Goal: Information Seeking & Learning: Learn about a topic

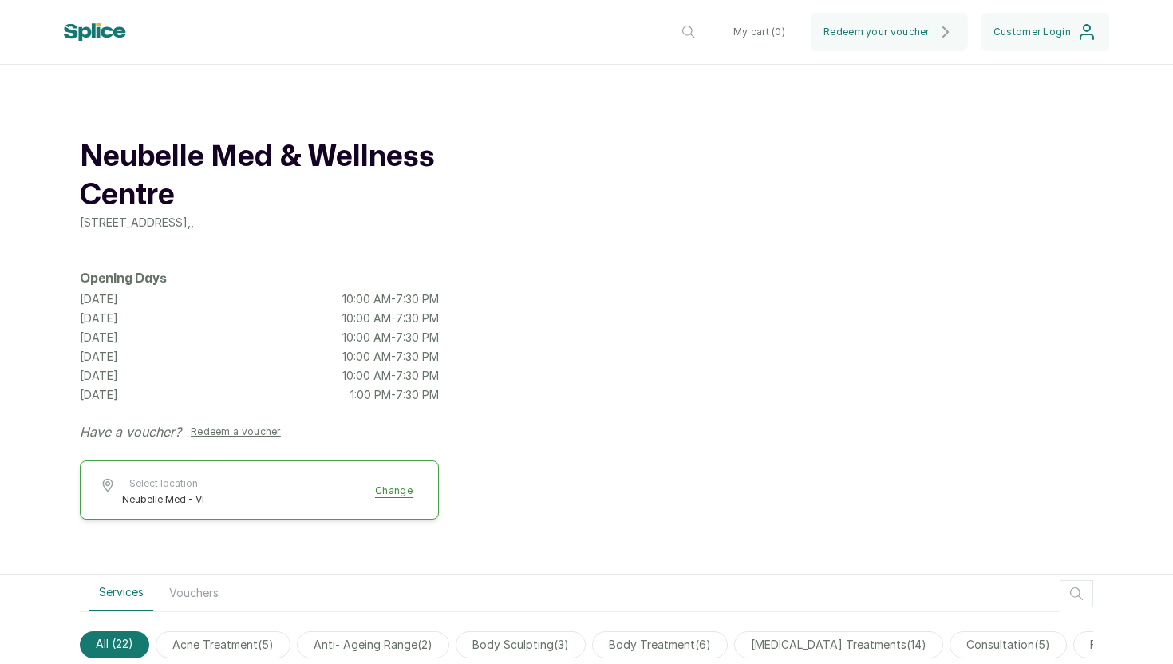
click at [402, 485] on button "Select location Neubelle Med - VI Change" at bounding box center [259, 491] width 319 height 29
click at [386, 411] on div "[GEOGRAPHIC_DATA] [STREET_ADDRESS] , , Opening Days [DATE] 10:00 AM - 7:30 PM […" at bounding box center [259, 289] width 359 height 303
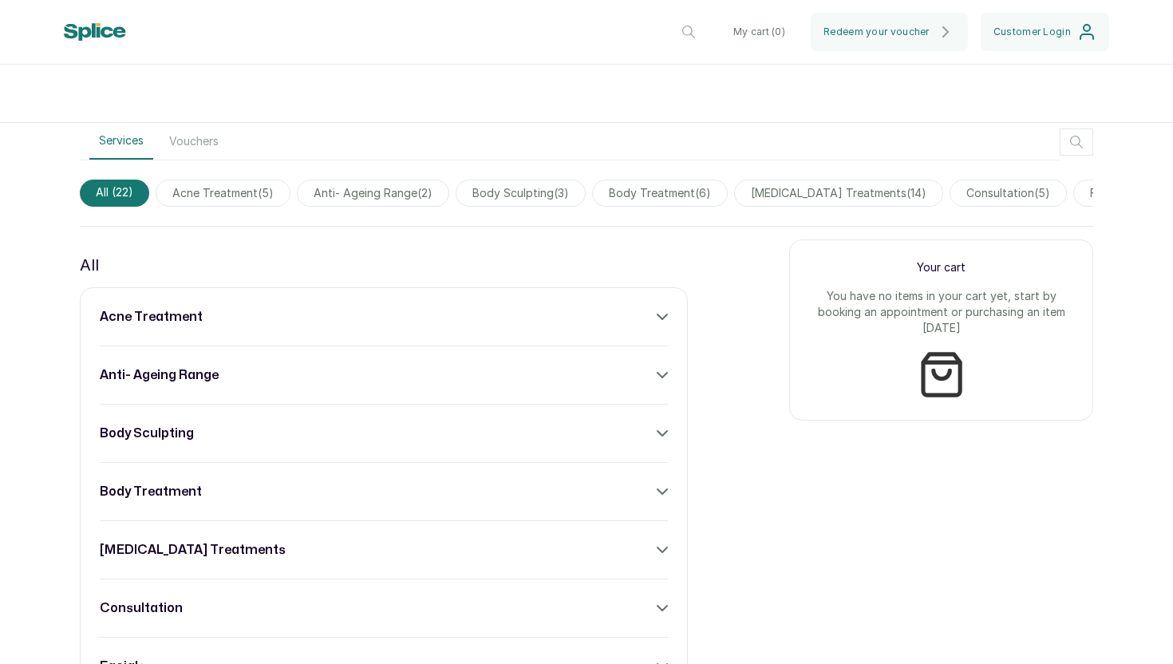
scroll to position [455, 0]
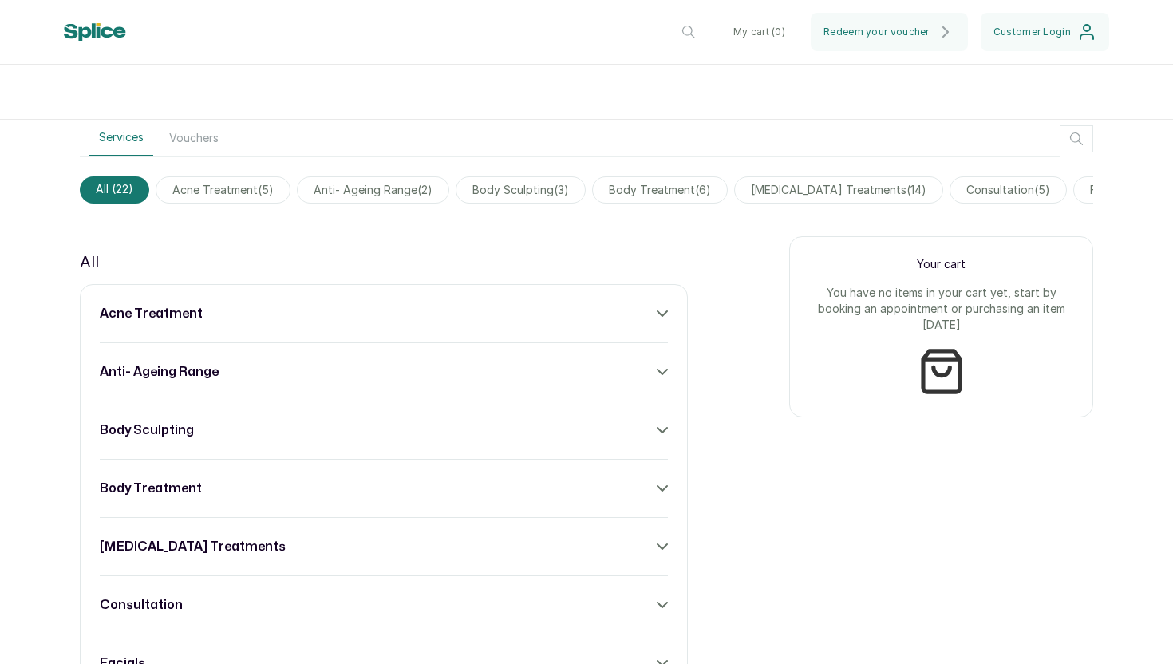
click at [222, 200] on span "acne treatment ( 5 )" at bounding box center [223, 189] width 135 height 27
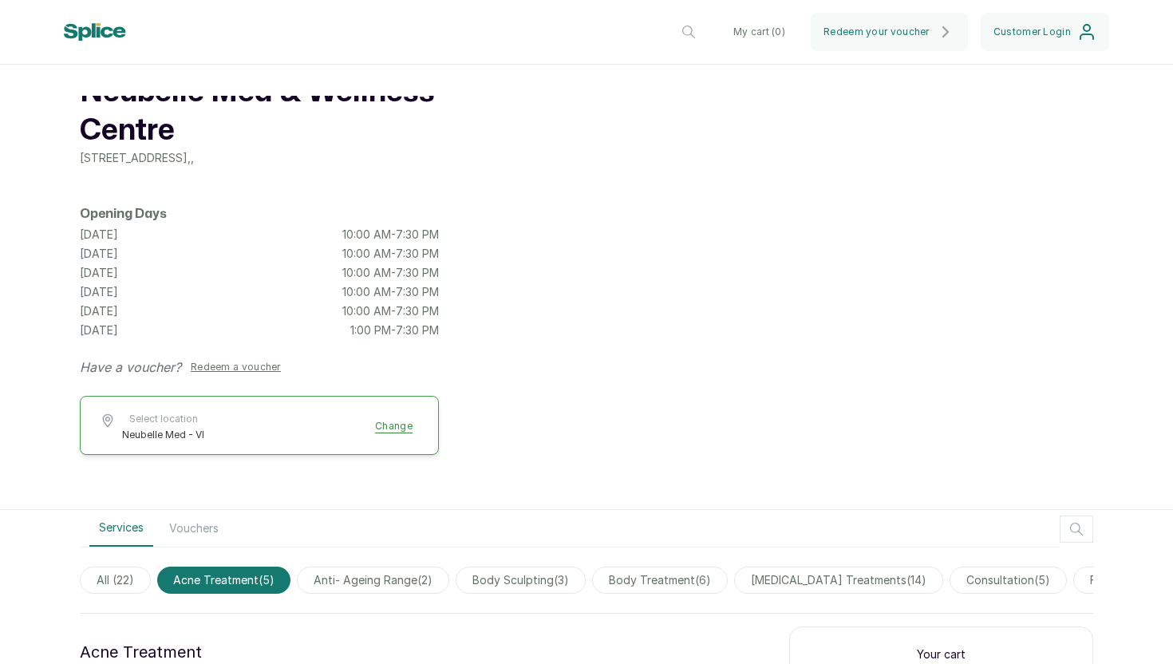
scroll to position [95, 0]
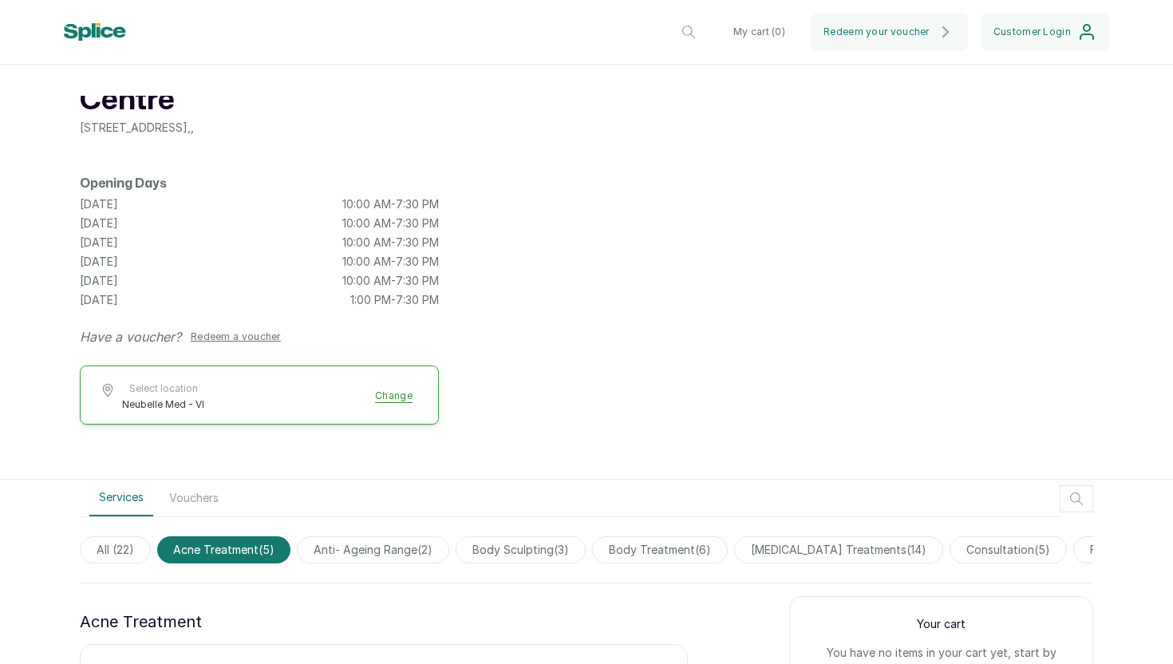
click at [387, 538] on span "anti- ageing range ( 2 )" at bounding box center [373, 549] width 152 height 27
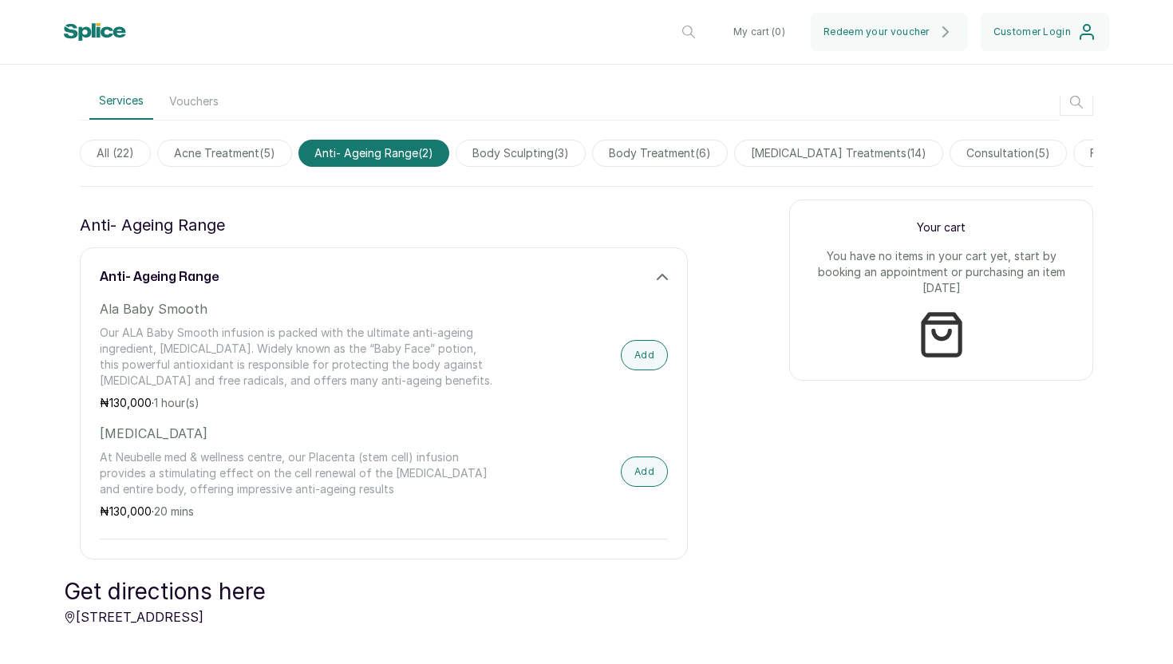
scroll to position [466, 0]
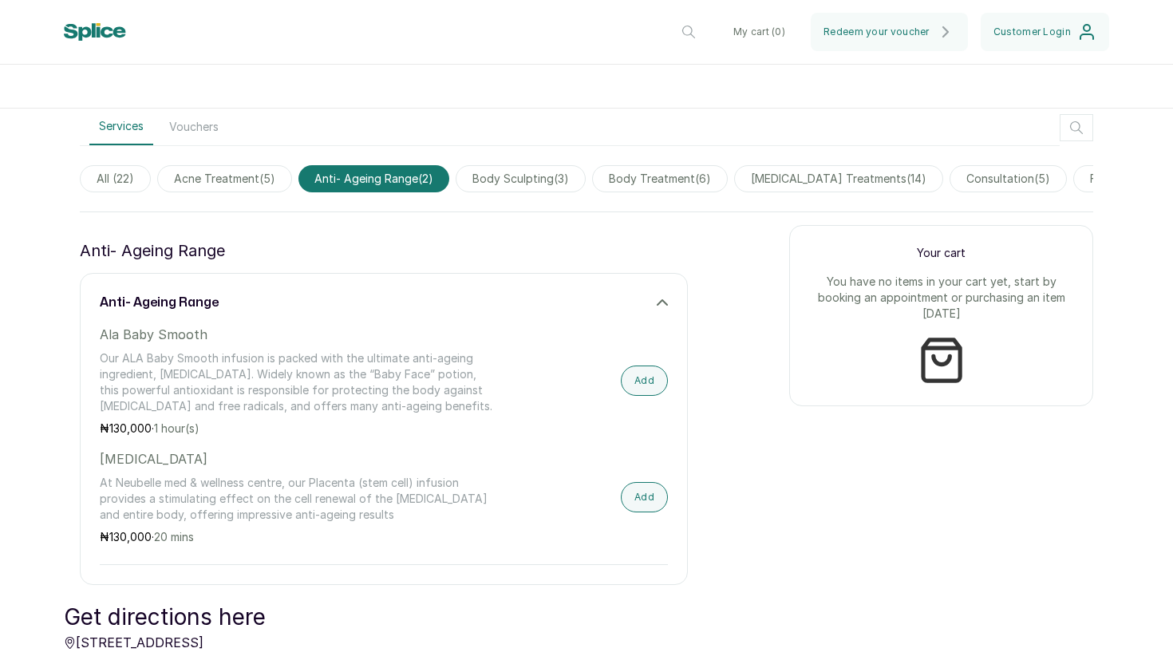
click at [510, 185] on span "body sculpting ( 3 )" at bounding box center [520, 178] width 130 height 27
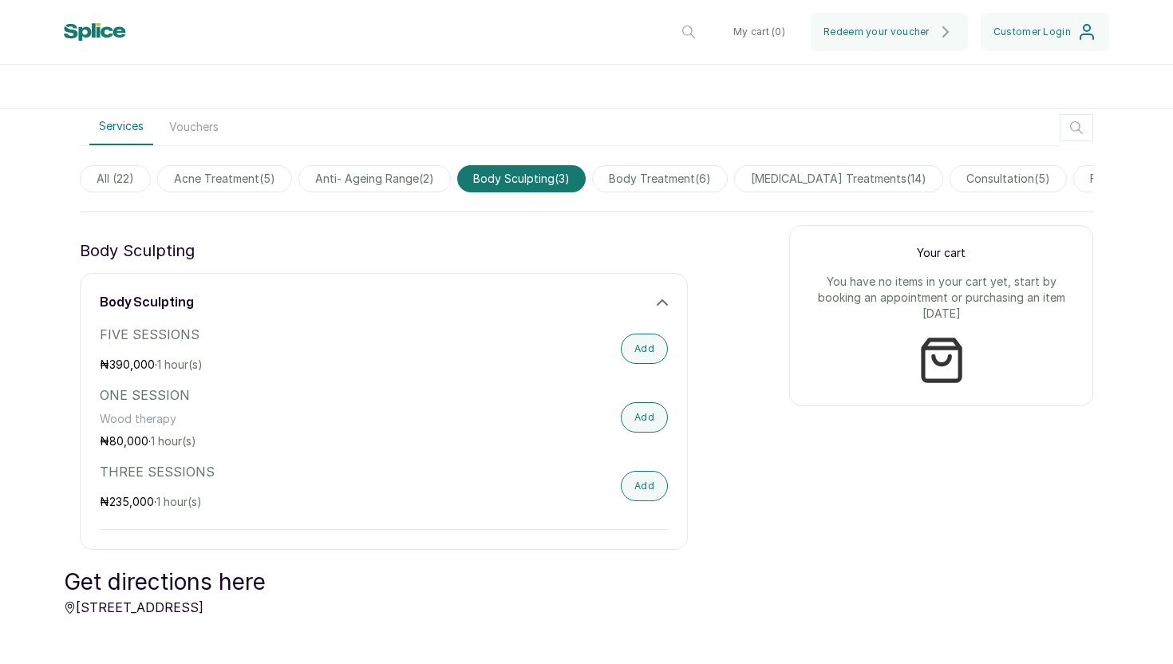
click at [641, 178] on span "body treatment ( 6 )" at bounding box center [660, 178] width 136 height 27
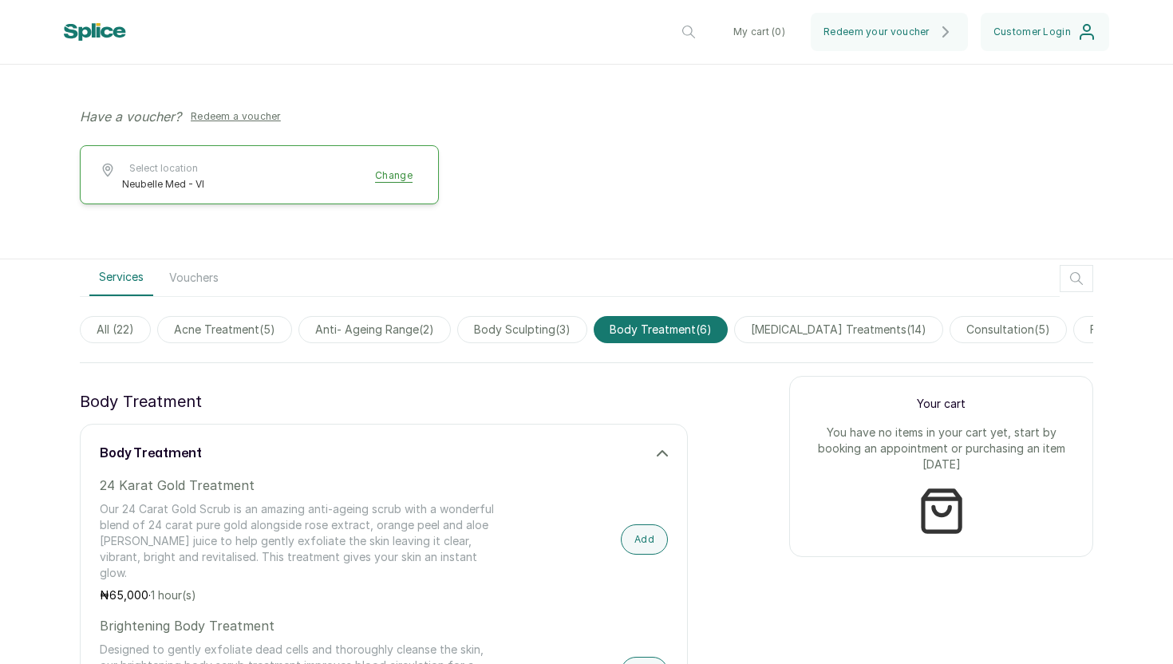
scroll to position [332, 0]
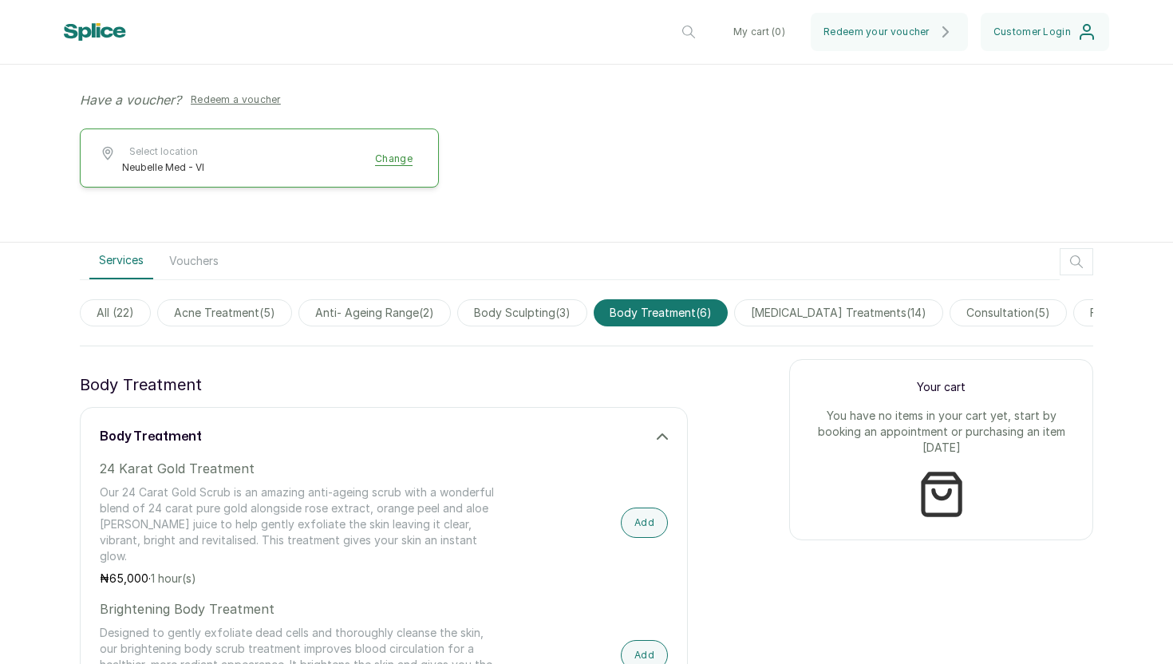
click at [891, 318] on span "[MEDICAL_DATA] treatments ( 14 )" at bounding box center [838, 312] width 209 height 27
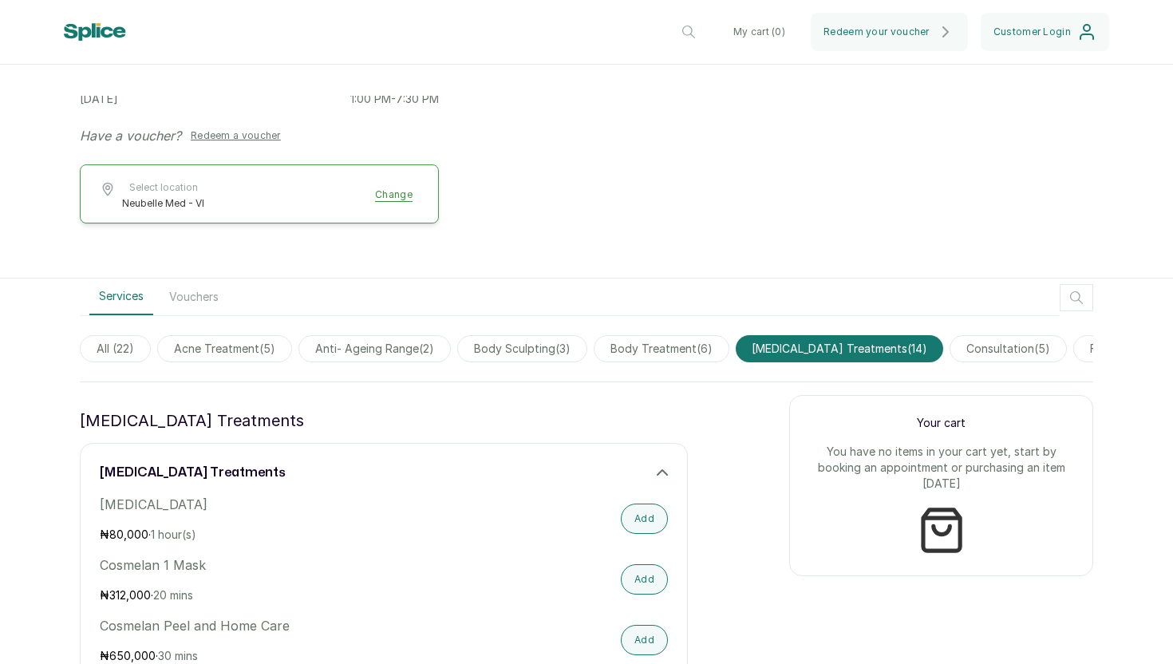
scroll to position [327, 0]
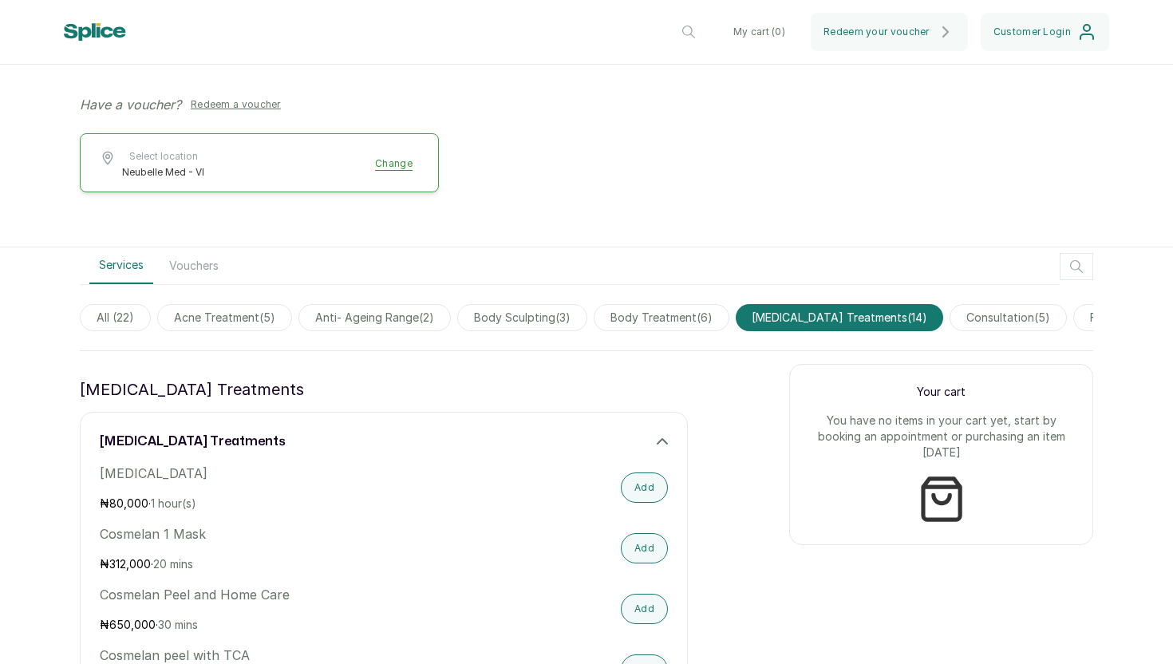
click at [1011, 322] on span "consultation ( 5 )" at bounding box center [1007, 317] width 117 height 27
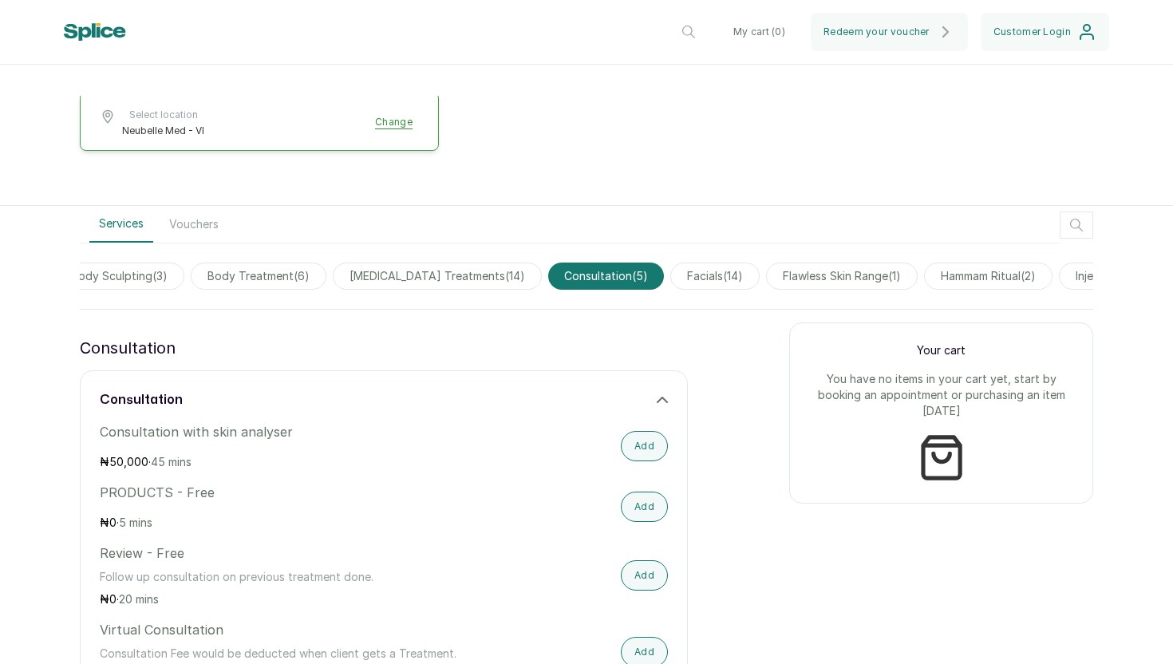
scroll to position [350, 0]
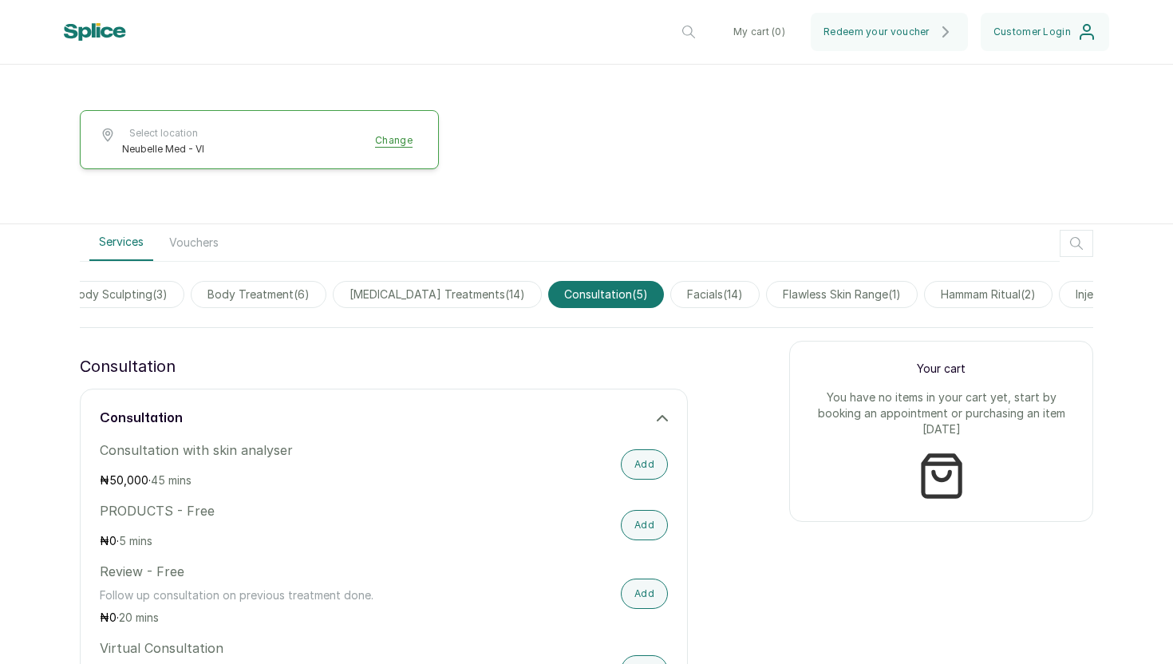
click at [721, 295] on span "facials ( 14 )" at bounding box center [714, 294] width 89 height 27
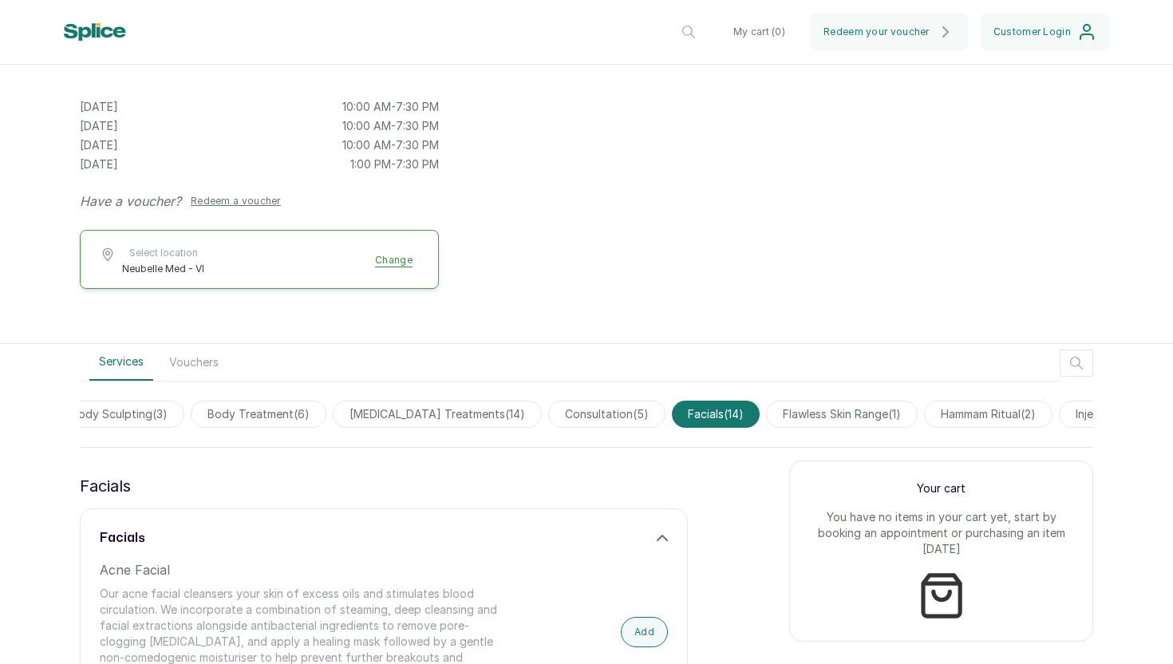
scroll to position [199, 0]
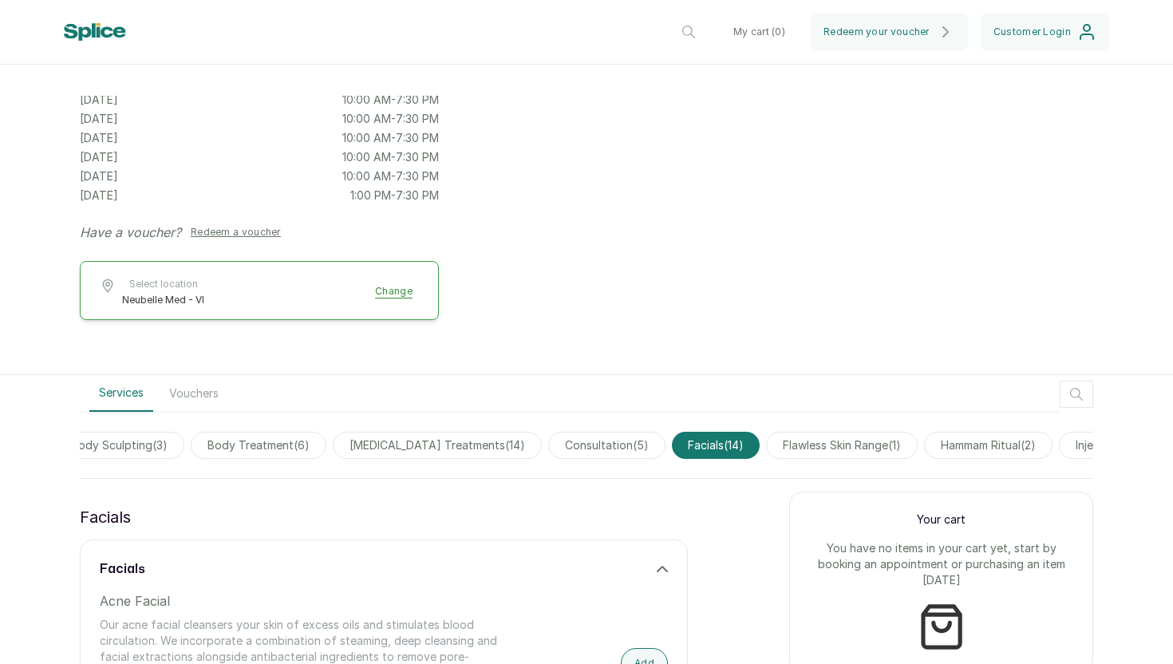
click at [838, 446] on span "flawless skin range ( 1 )" at bounding box center [842, 445] width 152 height 27
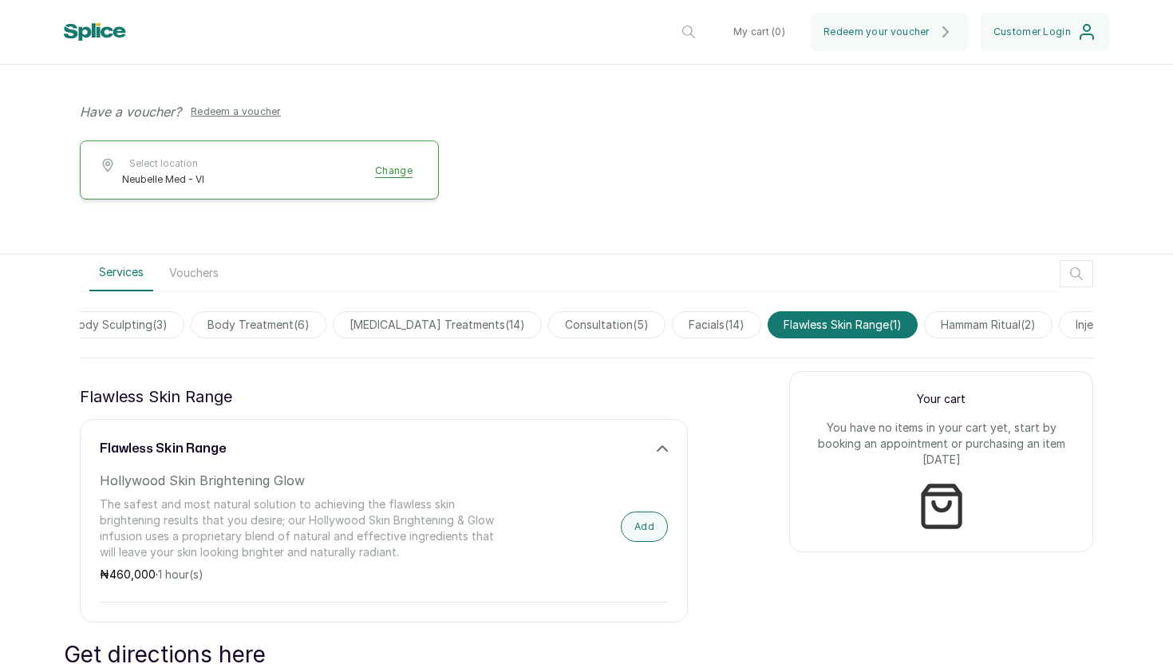
scroll to position [325, 0]
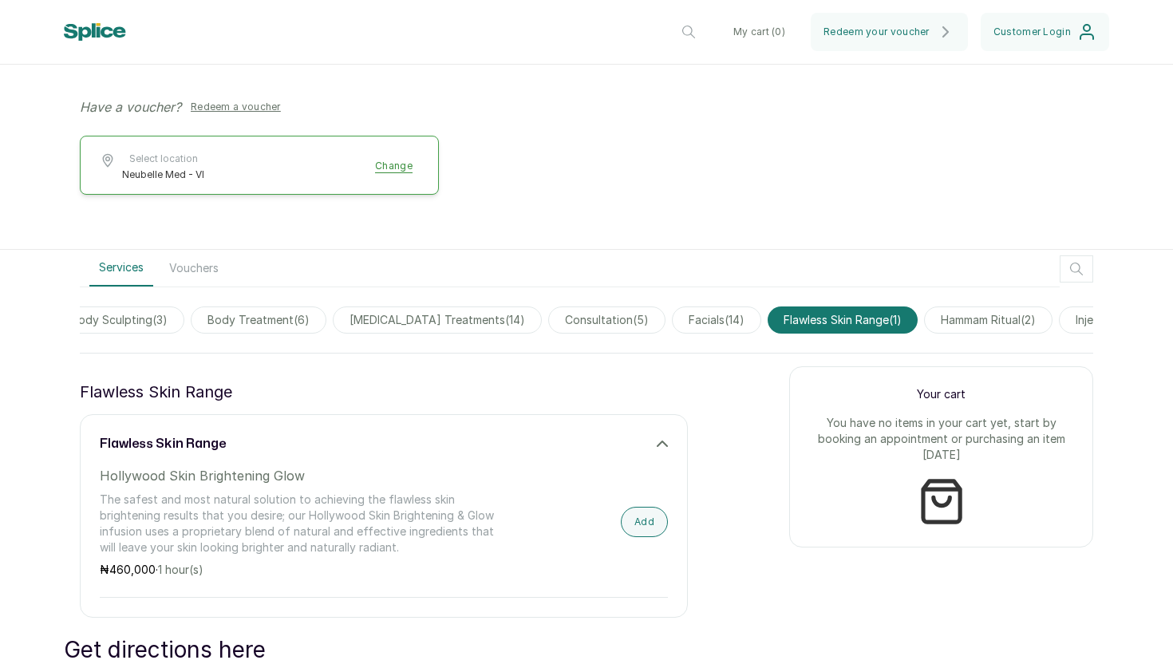
click at [955, 323] on span "hammam ritual ( 2 )" at bounding box center [988, 319] width 128 height 27
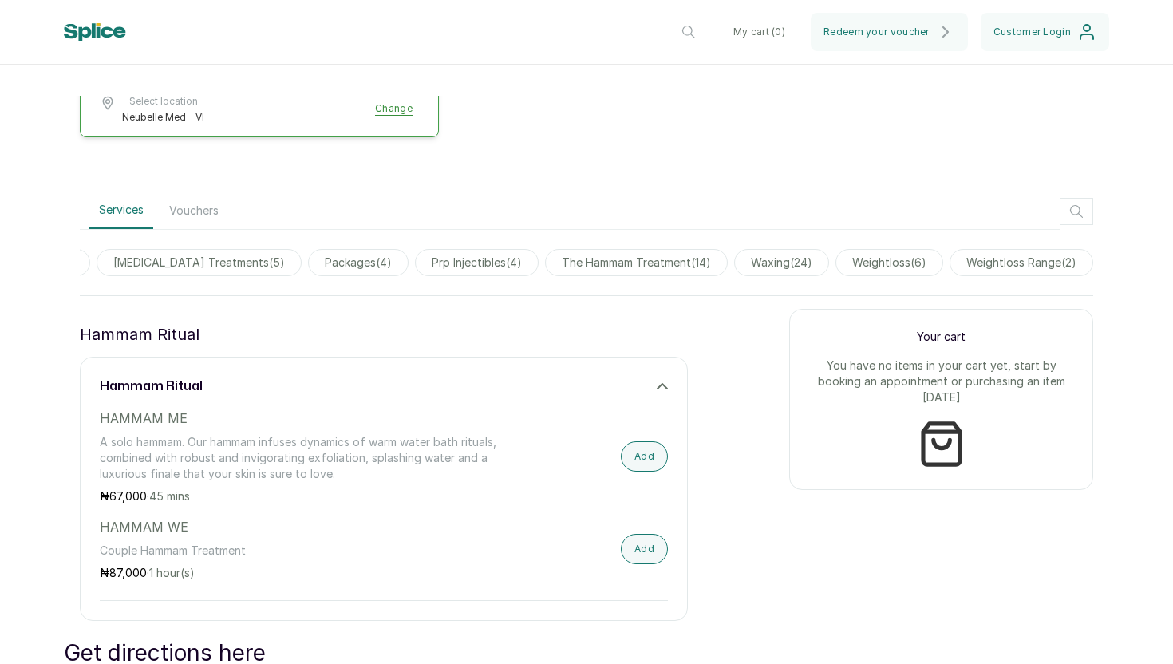
scroll to position [0, 2306]
click at [322, 262] on span "packages ( 4 )" at bounding box center [358, 262] width 101 height 27
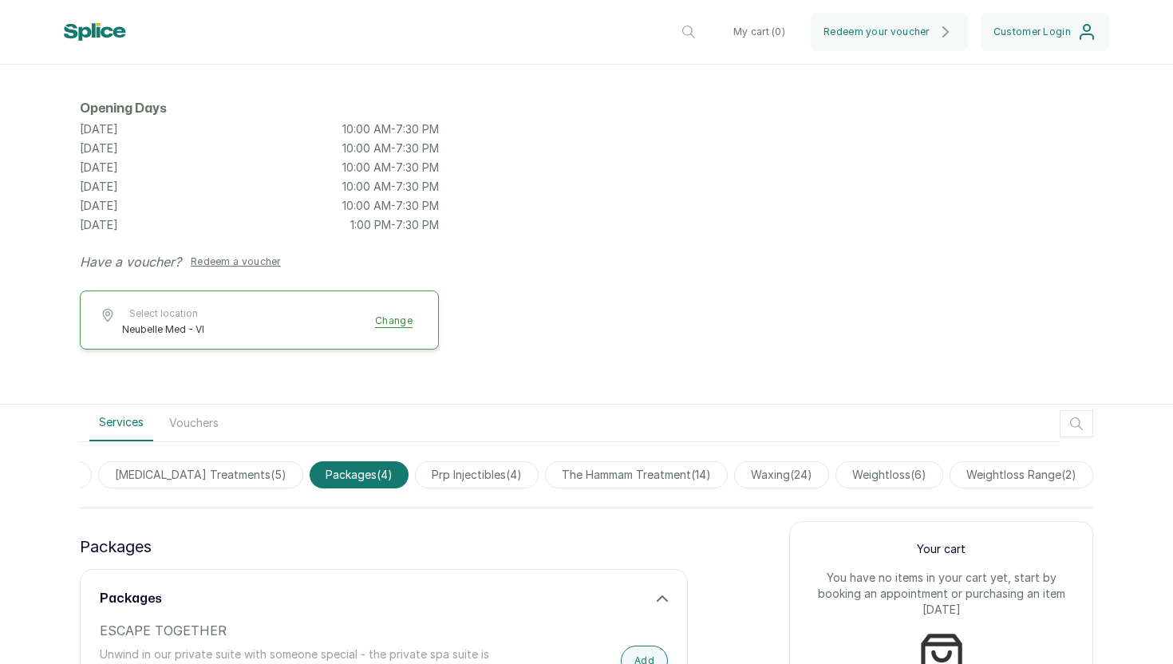
scroll to position [0, 0]
